Goal: Navigation & Orientation: Find specific page/section

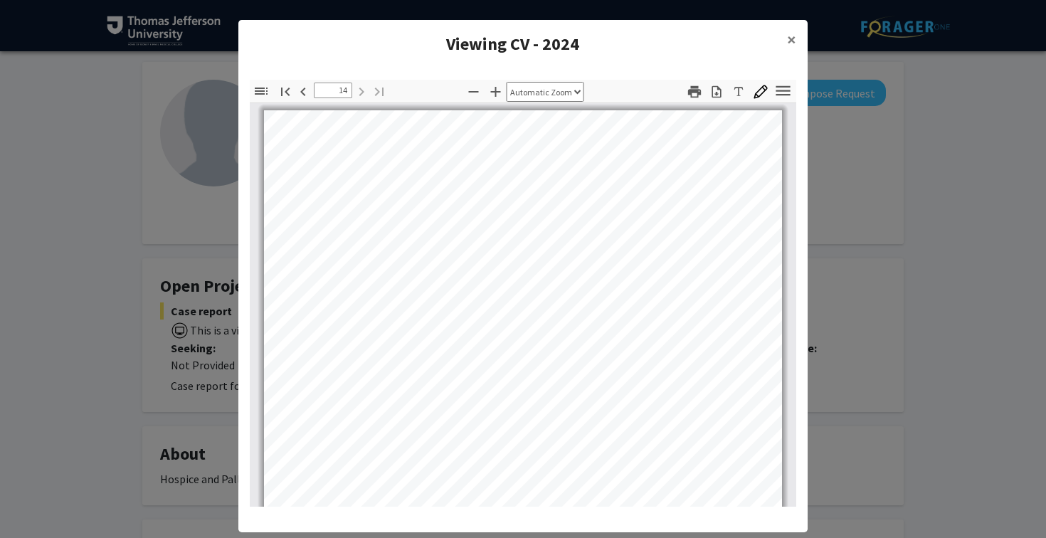
scroll to position [1175, 0]
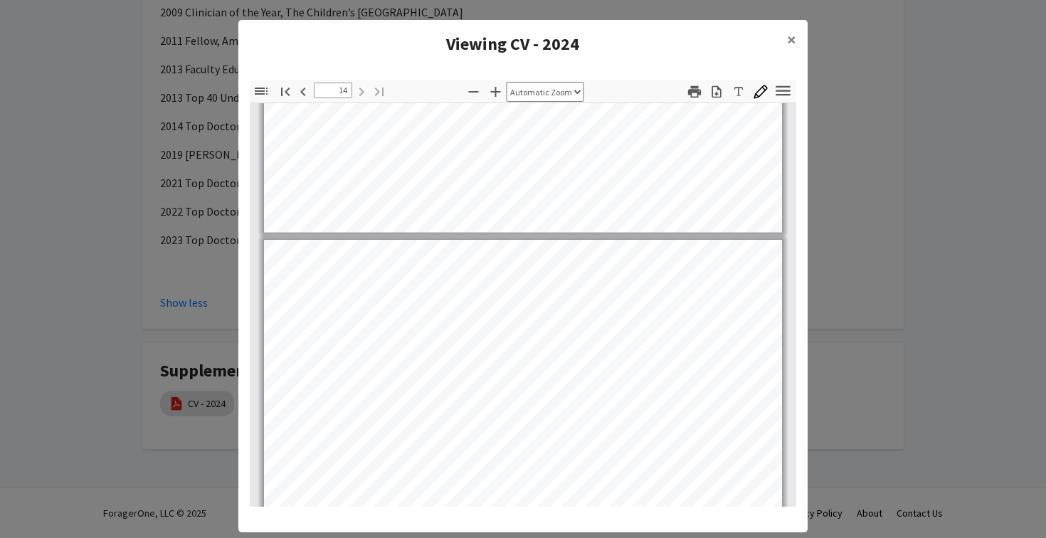
type input "13"
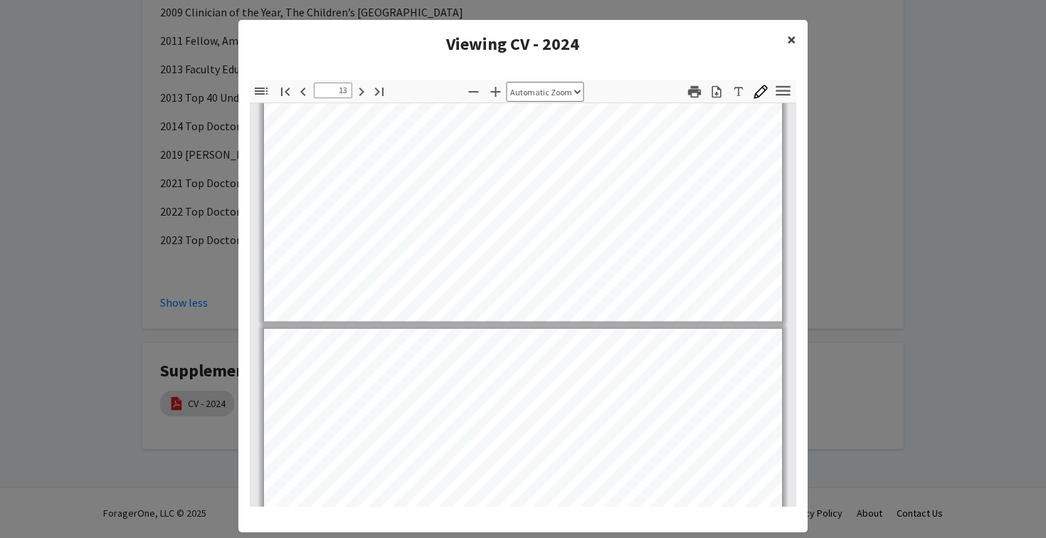
click at [791, 33] on span "×" at bounding box center [791, 39] width 9 height 22
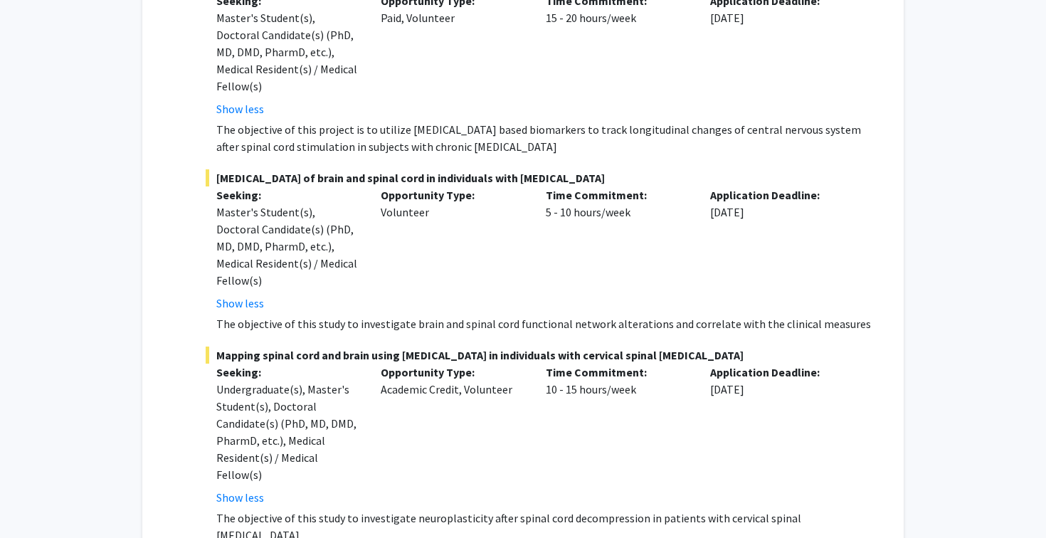
scroll to position [2742, 0]
